Goal: Go to known website: Go to known website

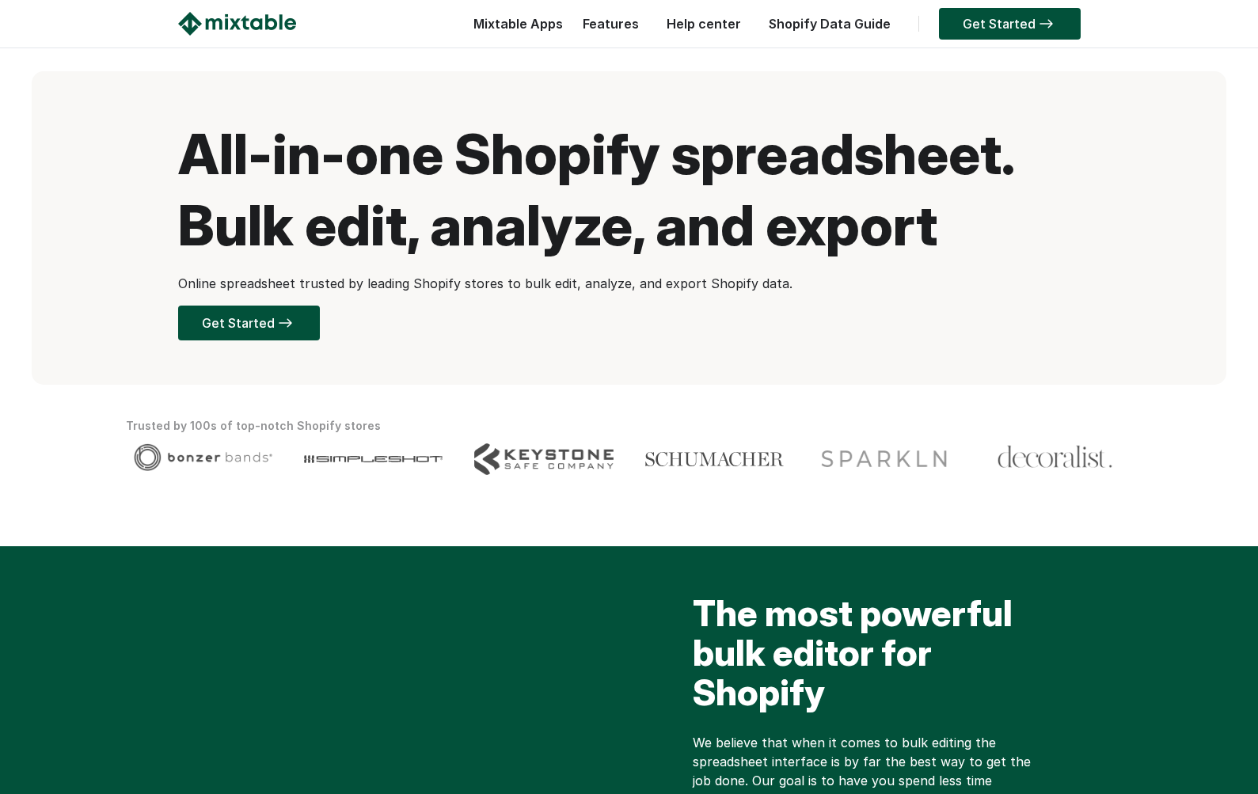
click at [990, 26] on link "Get Started" at bounding box center [1010, 24] width 142 height 32
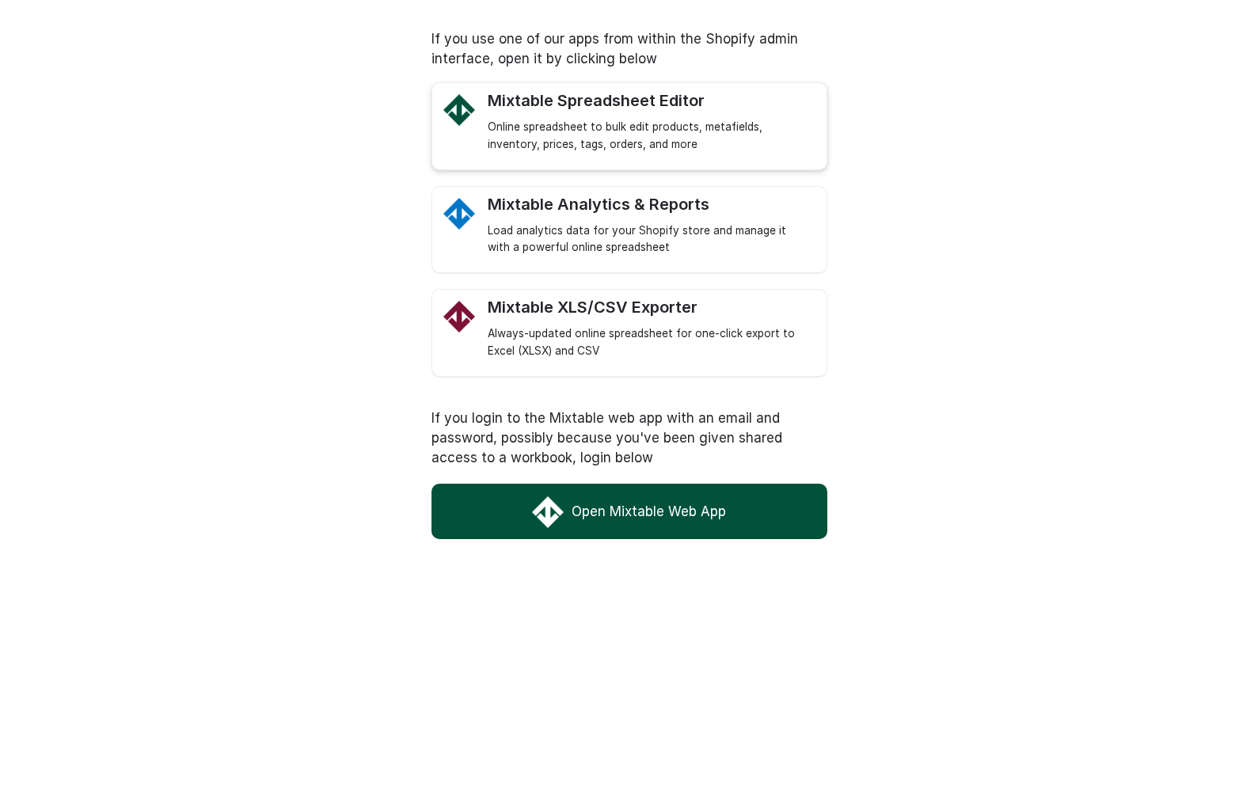
click at [595, 164] on div "Mixtable Spreadsheet Editor Online spreadsheet to bulk edit products, metafield…" at bounding box center [630, 126] width 396 height 88
click at [491, 108] on div "Mixtable Spreadsheet Editor" at bounding box center [649, 101] width 323 height 20
click at [687, 553] on div "If you use one of our apps from within the Shopify admin interface, open it by …" at bounding box center [630, 277] width 428 height 555
click at [634, 512] on link "Open Mixtable Web App" at bounding box center [630, 511] width 396 height 55
